Goal: Task Accomplishment & Management: Complete application form

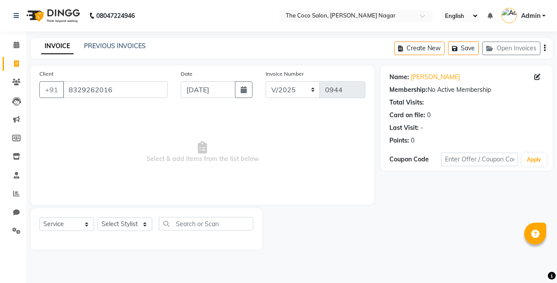
select select "service"
click at [122, 226] on select "Select Stylist Bhakti s MANI Pooja Pooja G SHWETA Vishal Parve" at bounding box center [125, 225] width 55 height 14
select select "77269"
click at [98, 218] on select "Select Stylist Bhakti s MANI Pooja Pooja G SHWETA Vishal Parve" at bounding box center [125, 225] width 55 height 14
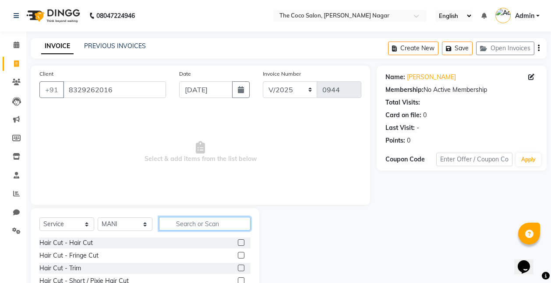
click at [231, 229] on input "text" at bounding box center [205, 224] width 92 height 14
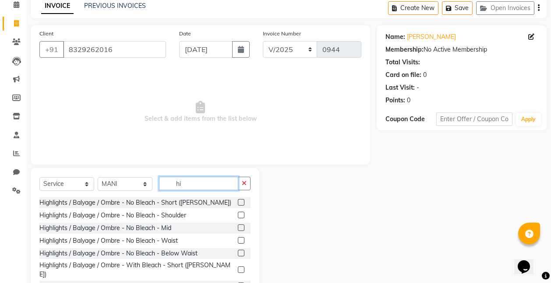
scroll to position [67, 0]
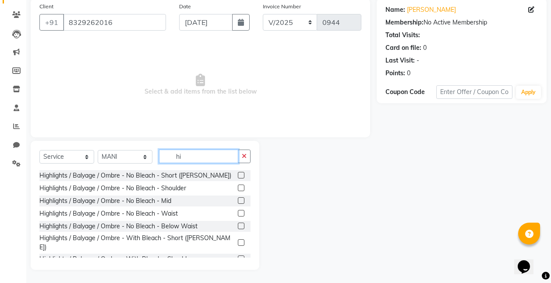
type input "hi"
click at [238, 212] on label at bounding box center [241, 213] width 7 height 7
click at [238, 212] on input "checkbox" at bounding box center [241, 214] width 6 height 6
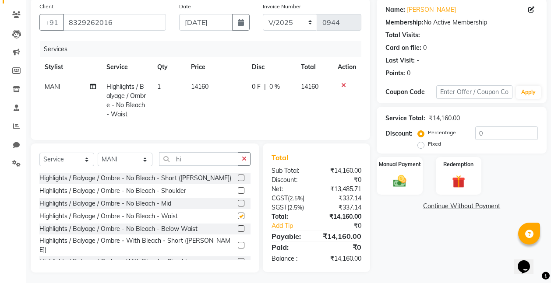
checkbox input "false"
click at [204, 89] on span "14160" at bounding box center [200, 87] width 18 height 8
select select "77269"
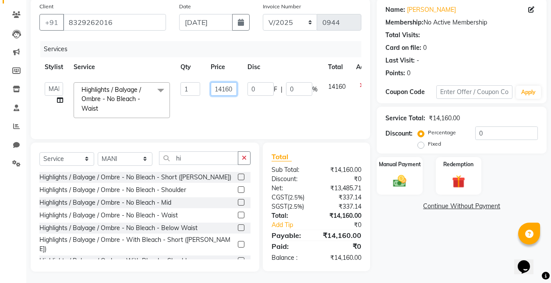
click at [234, 88] on input "14160" at bounding box center [224, 89] width 26 height 14
type input "1"
type input "18500"
click at [232, 114] on td "18500" at bounding box center [223, 100] width 37 height 46
select select "77269"
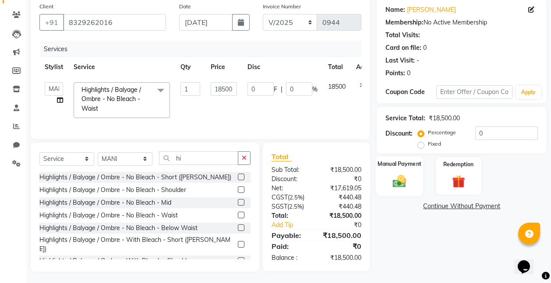
click at [399, 179] on img at bounding box center [399, 181] width 22 height 16
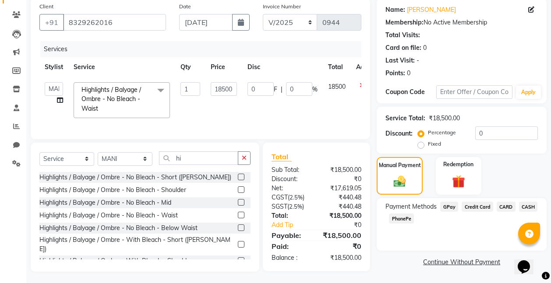
click at [503, 206] on span "CARD" at bounding box center [506, 207] width 19 height 10
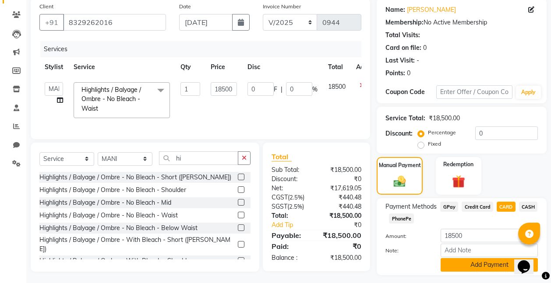
click at [490, 268] on button "Add Payment" at bounding box center [489, 265] width 97 height 14
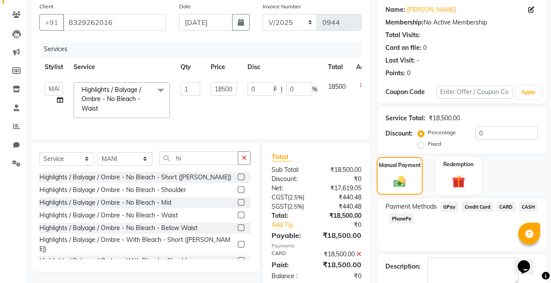
scroll to position [116, 0]
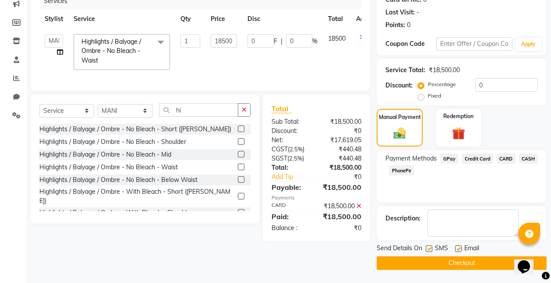
click at [463, 266] on button "Checkout" at bounding box center [462, 264] width 170 height 14
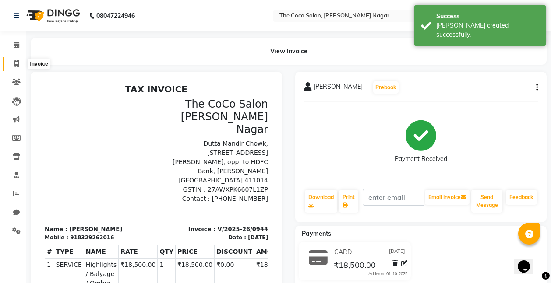
click at [16, 62] on icon at bounding box center [16, 63] width 5 height 7
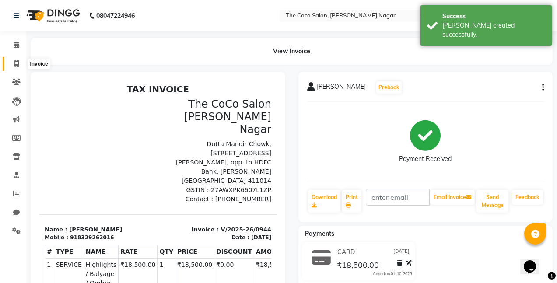
select select "service"
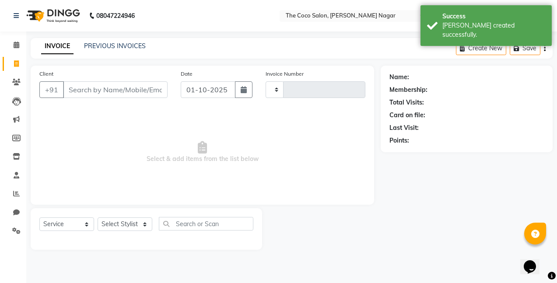
type input "0945"
select select "5542"
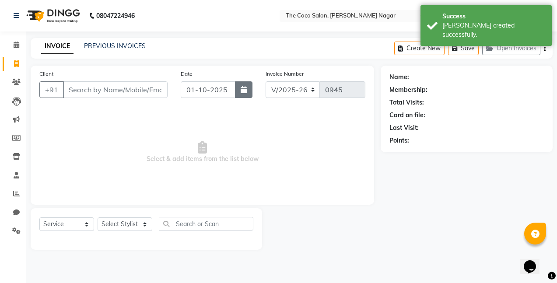
click at [247, 92] on button "button" at bounding box center [244, 89] width 18 height 17
select select "10"
select select "2025"
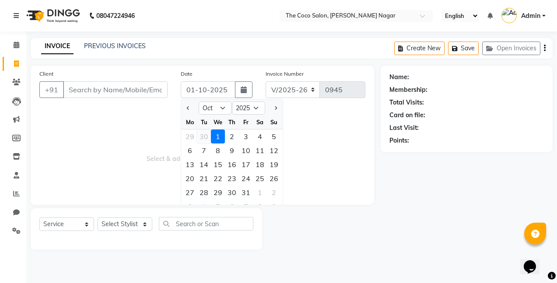
click at [205, 135] on div "30" at bounding box center [204, 137] width 14 height 14
type input "30-09-2025"
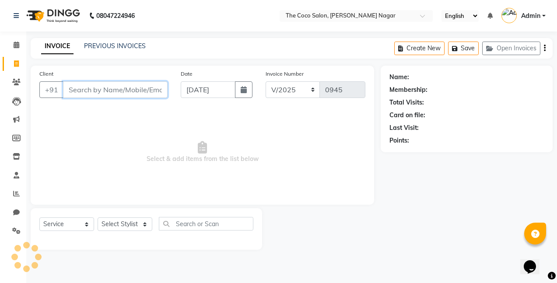
click at [143, 89] on input "Client" at bounding box center [115, 89] width 105 height 17
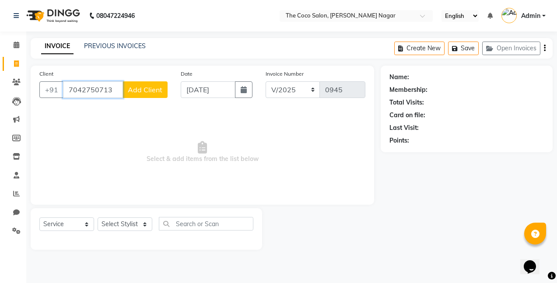
type input "7042750713"
click at [144, 93] on span "Add Client" at bounding box center [145, 89] width 35 height 9
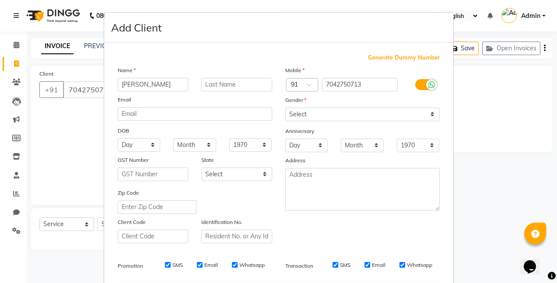
type input "Vinoda"
click at [295, 116] on select "Select Male Female Other Prefer Not To Say" at bounding box center [363, 115] width 155 height 14
select select "female"
click at [286, 108] on select "Select Male Female Other Prefer Not To Say" at bounding box center [363, 115] width 155 height 14
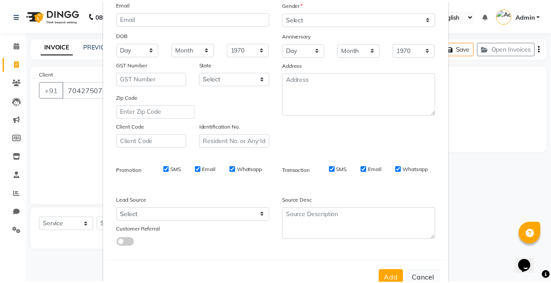
scroll to position [121, 0]
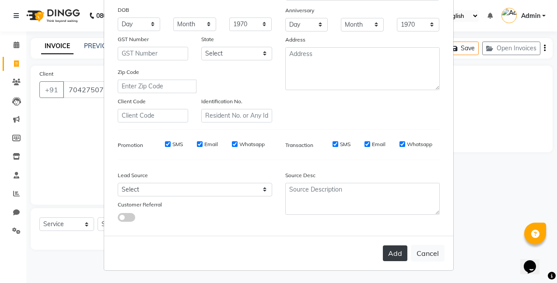
click at [395, 252] on button "Add" at bounding box center [395, 254] width 25 height 16
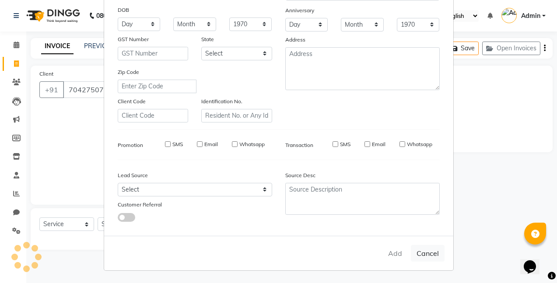
select select
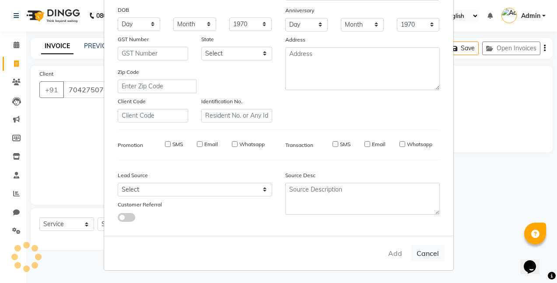
select select
checkbox input "false"
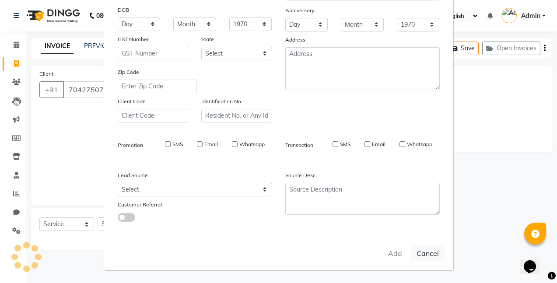
checkbox input "false"
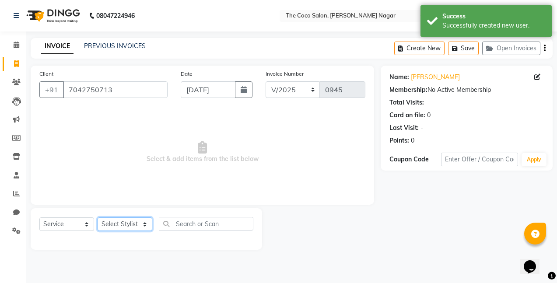
click at [119, 222] on select "Select Stylist Bhakti s MANI Pooja Pooja G SHWETA Vishal Parve" at bounding box center [125, 225] width 55 height 14
select select "77272"
click at [98, 218] on select "Select Stylist Bhakti s MANI Pooja Pooja G SHWETA Vishal Parve" at bounding box center [125, 225] width 55 height 14
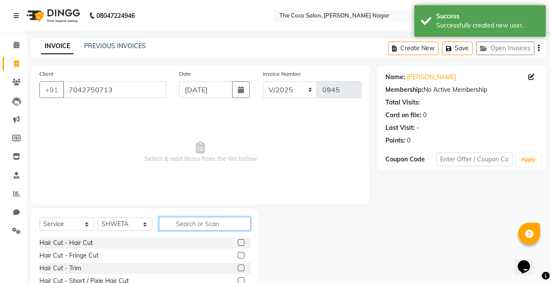
click at [216, 225] on input "text" at bounding box center [205, 224] width 92 height 14
type input "col"
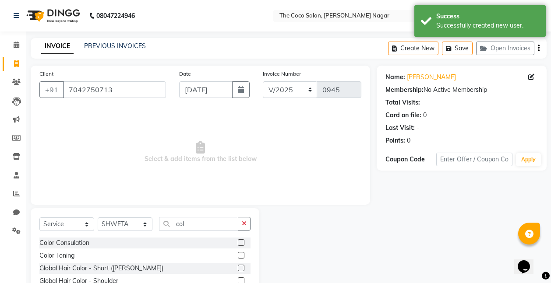
click at [238, 258] on label at bounding box center [241, 255] width 7 height 7
click at [238, 258] on input "checkbox" at bounding box center [241, 256] width 6 height 6
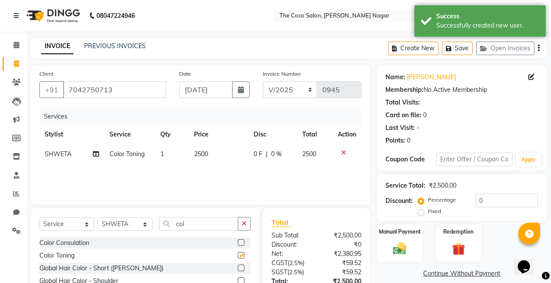
checkbox input "false"
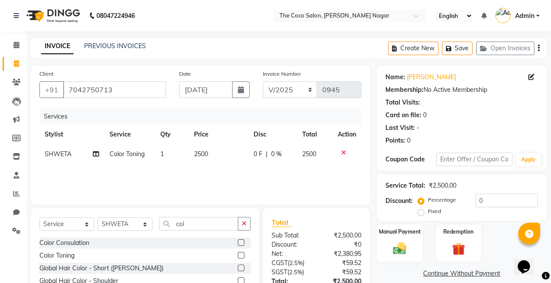
click at [208, 155] on span "2500" at bounding box center [201, 154] width 14 height 8
select select "77272"
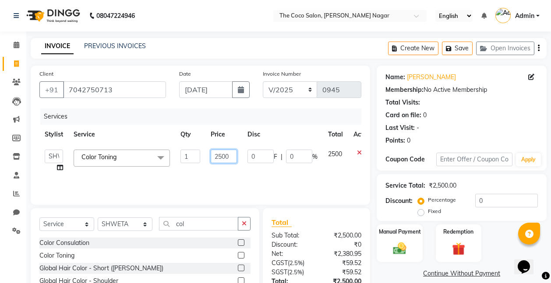
click at [229, 157] on input "2500" at bounding box center [224, 157] width 26 height 14
type input "2"
type input "3000"
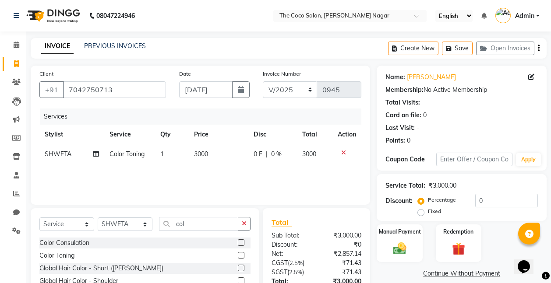
click at [226, 180] on div "Services Stylist Service Qty Price Disc Total Action SHWETA Color Toning 1 3000…" at bounding box center [200, 153] width 322 height 88
click at [210, 223] on input "col" at bounding box center [198, 224] width 79 height 14
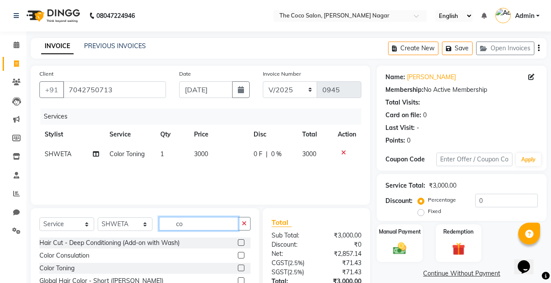
type input "c"
type input "tou"
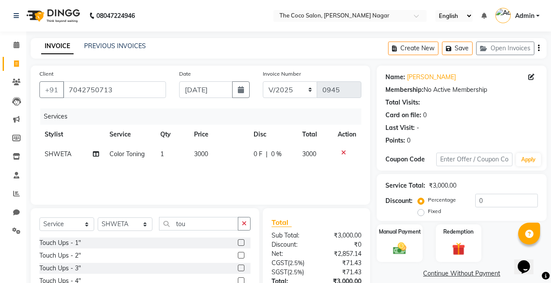
click at [241, 254] on label at bounding box center [241, 255] width 7 height 7
click at [241, 254] on input "checkbox" at bounding box center [241, 256] width 6 height 6
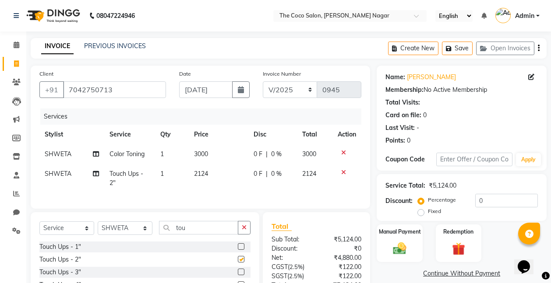
checkbox input "false"
click at [205, 176] on span "2124" at bounding box center [201, 174] width 14 height 8
select select "77272"
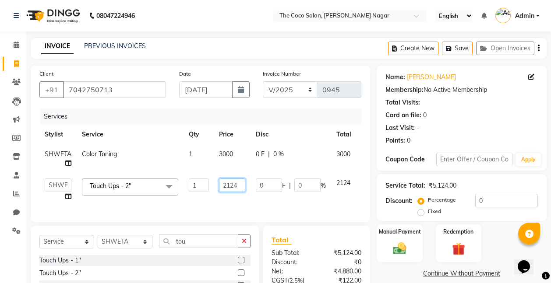
click at [239, 186] on input "2124" at bounding box center [232, 186] width 26 height 14
type input "2"
type input "1900"
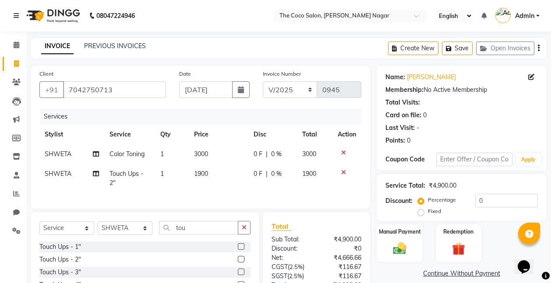
click at [236, 200] on div "Services Stylist Service Qty Price Disc Total Action SHWETA Color Toning 1 3000…" at bounding box center [200, 155] width 322 height 92
click at [208, 235] on input "tou" at bounding box center [198, 228] width 79 height 14
type input "t"
click at [126, 235] on select "Select Stylist Bhakti s MANI Pooja Pooja G SHWETA Vishal Parve" at bounding box center [125, 229] width 55 height 14
select select "77271"
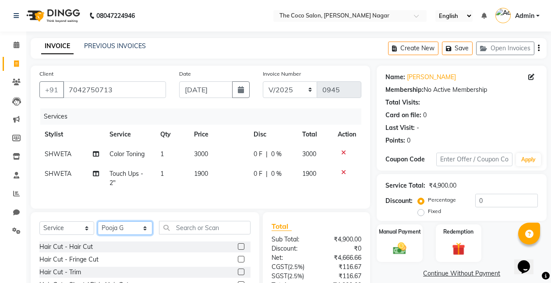
click at [98, 228] on select "Select Stylist Bhakti s MANI Pooja Pooja G SHWETA Vishal Parve" at bounding box center [125, 229] width 55 height 14
click at [224, 235] on input "text" at bounding box center [205, 228] width 92 height 14
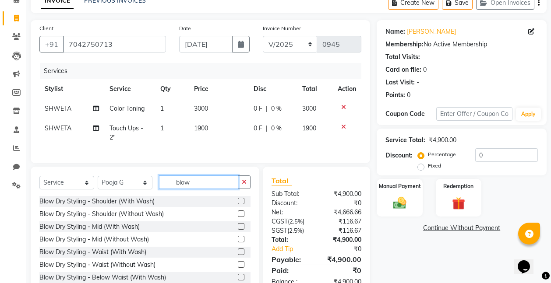
scroll to position [78, 0]
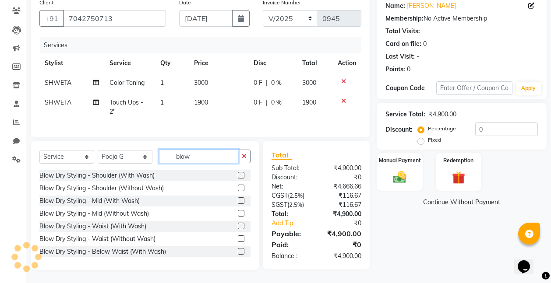
type input "blow"
click at [238, 185] on label at bounding box center [241, 188] width 7 height 7
click at [238, 186] on input "checkbox" at bounding box center [241, 189] width 6 height 6
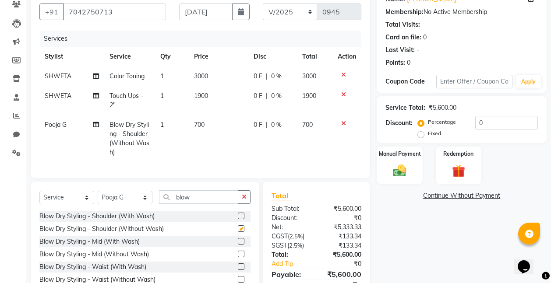
checkbox input "false"
click at [198, 124] on span "700" at bounding box center [199, 125] width 11 height 8
select select "77271"
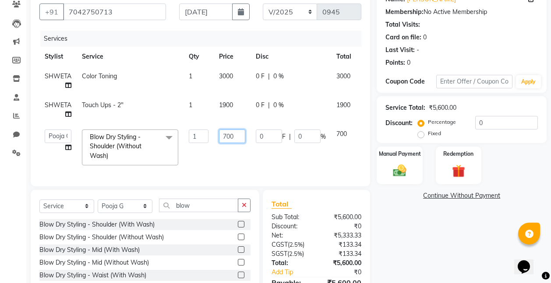
click at [234, 134] on input "700" at bounding box center [232, 137] width 26 height 14
type input "7"
type input "900"
click at [239, 168] on div "Services Stylist Service Qty Price Disc Total Action SHWETA Color Toning 1 3000…" at bounding box center [200, 104] width 322 height 147
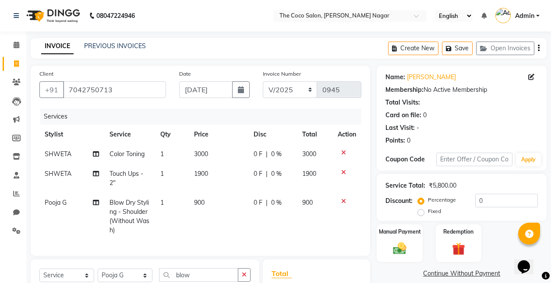
scroll to position [125, 0]
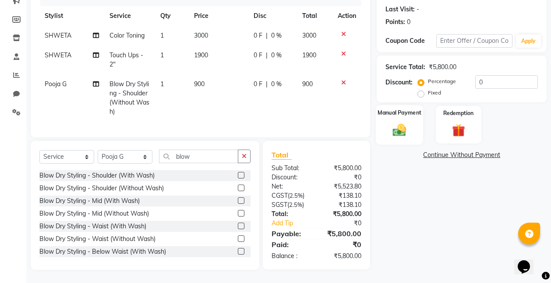
click at [400, 122] on img at bounding box center [399, 130] width 22 height 16
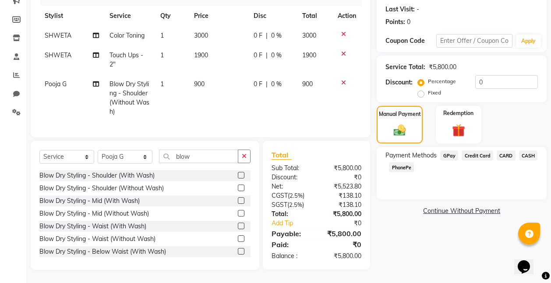
click at [501, 151] on span "CARD" at bounding box center [506, 156] width 19 height 10
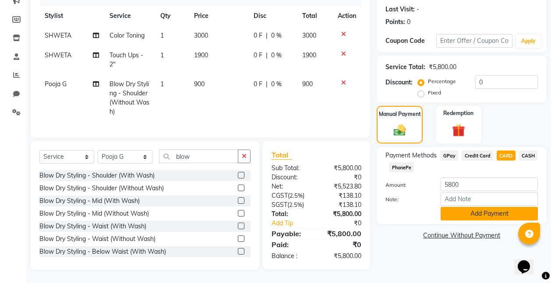
click at [487, 207] on button "Add Payment" at bounding box center [489, 214] width 97 height 14
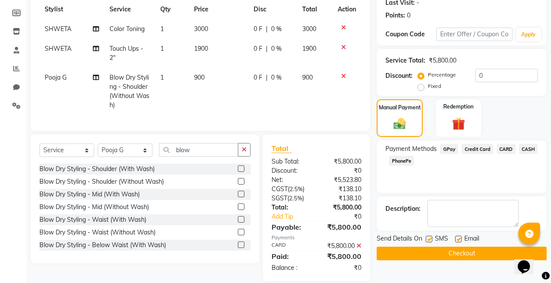
click at [464, 250] on button "Checkout" at bounding box center [462, 254] width 170 height 14
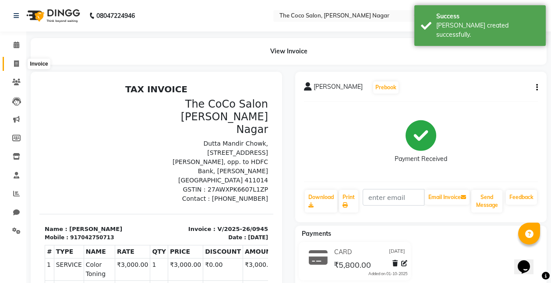
click at [17, 63] on icon at bounding box center [16, 63] width 5 height 7
select select "service"
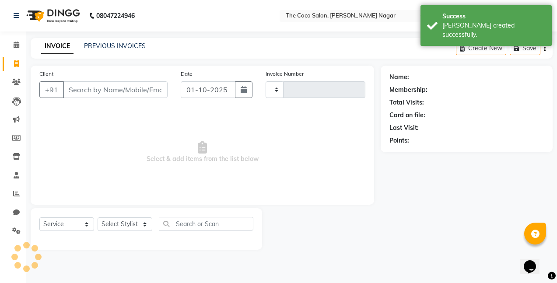
type input "0946"
select select "5542"
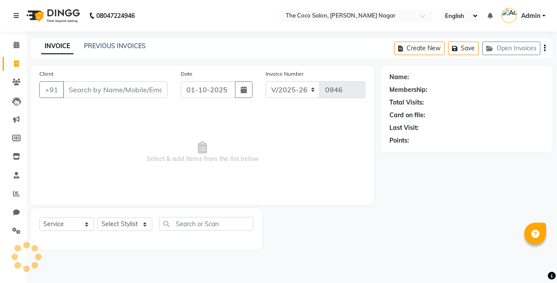
select select "5542"
select select "service"
click at [16, 43] on icon at bounding box center [17, 45] width 6 height 7
